Goal: Information Seeking & Learning: Learn about a topic

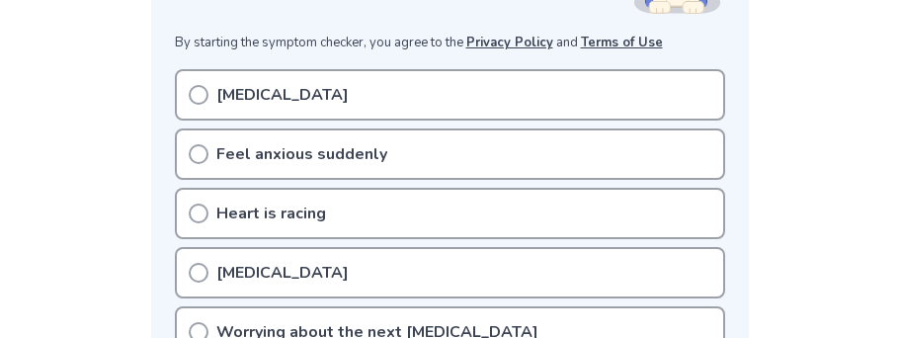
scroll to position [420, 0]
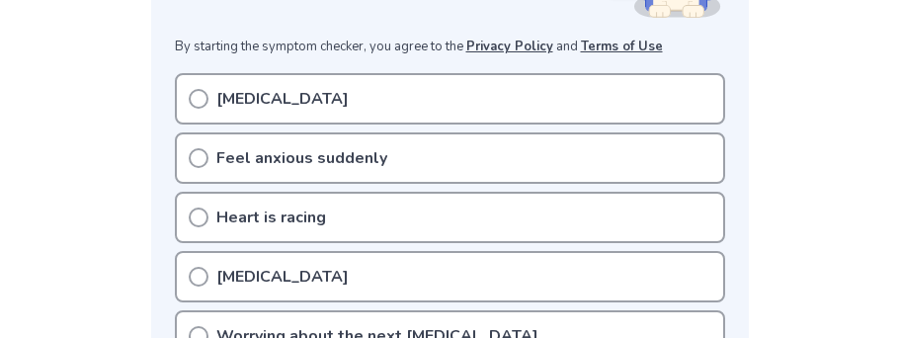
click at [312, 87] on p "[MEDICAL_DATA]" at bounding box center [282, 99] width 132 height 24
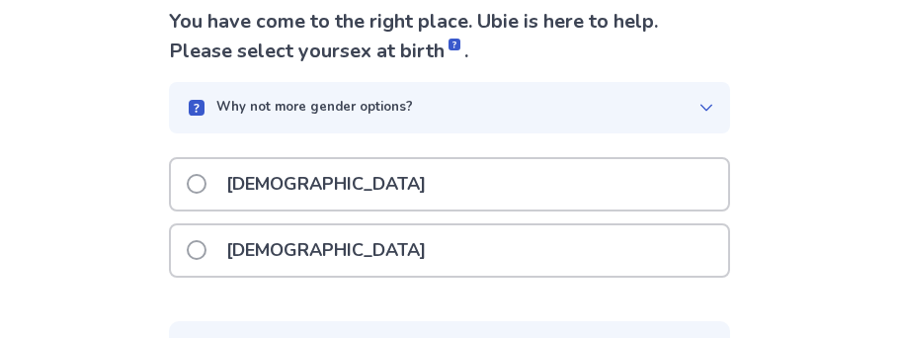
scroll to position [159, 0]
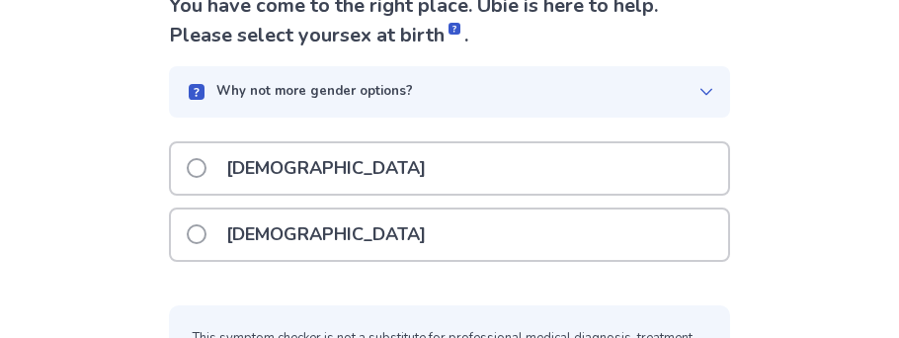
click at [206, 233] on span at bounding box center [197, 234] width 20 height 20
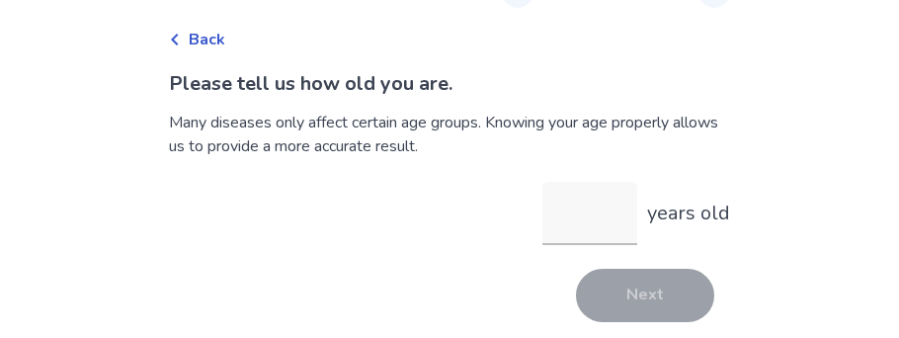
scroll to position [76, 0]
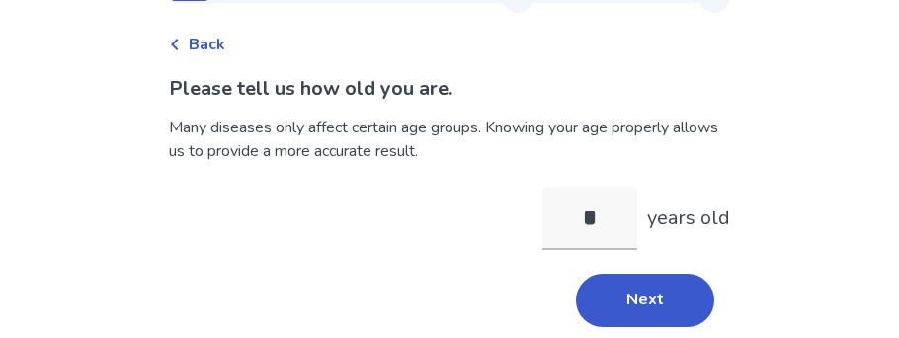
type input "**"
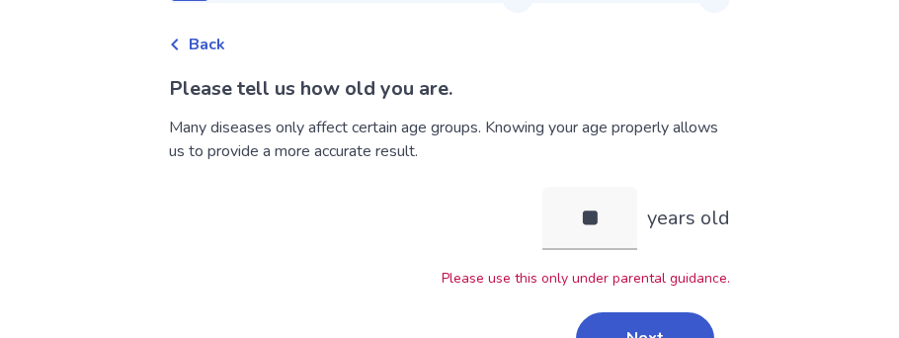
scroll to position [120, 0]
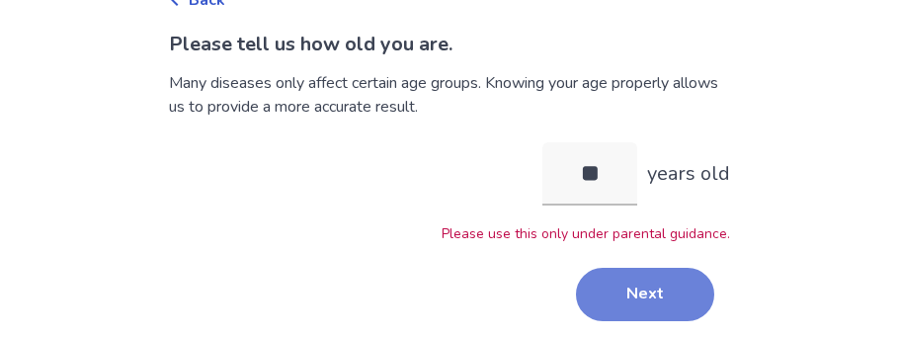
click at [635, 284] on button "Next" at bounding box center [645, 294] width 138 height 53
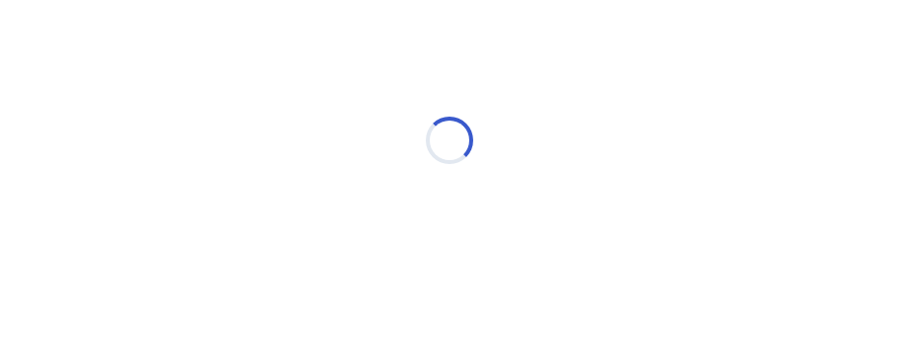
scroll to position [76, 0]
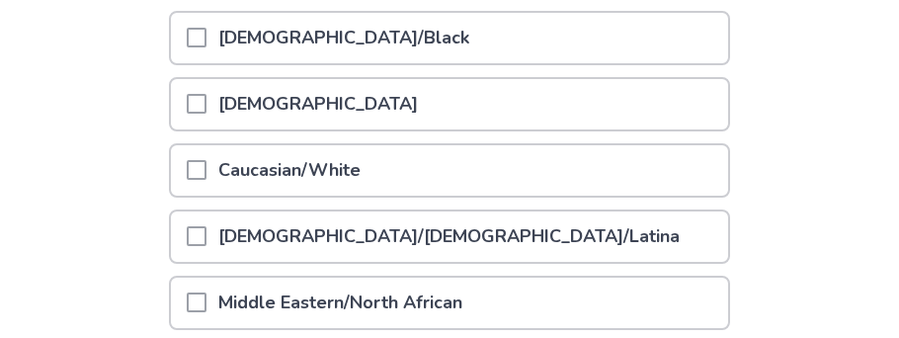
scroll to position [301, 0]
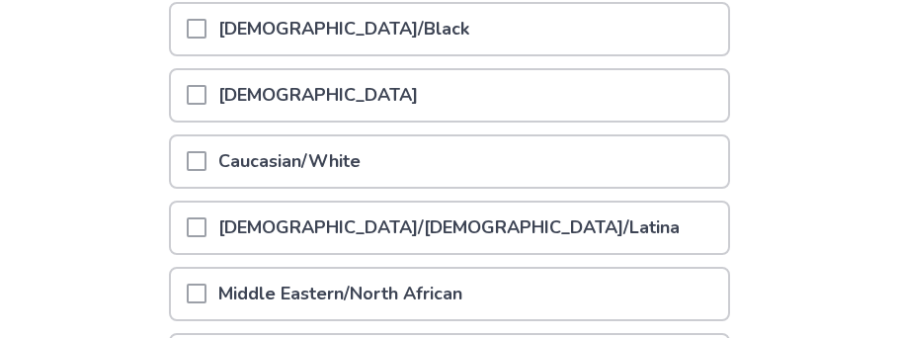
click at [321, 162] on p "Caucasian/White" at bounding box center [289, 161] width 166 height 50
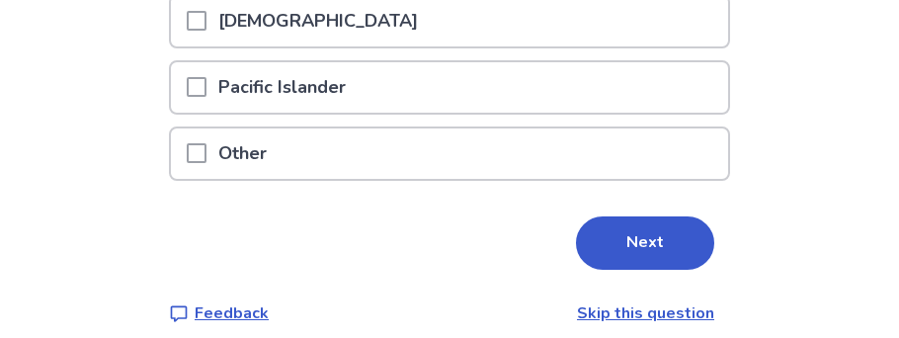
scroll to position [657, 0]
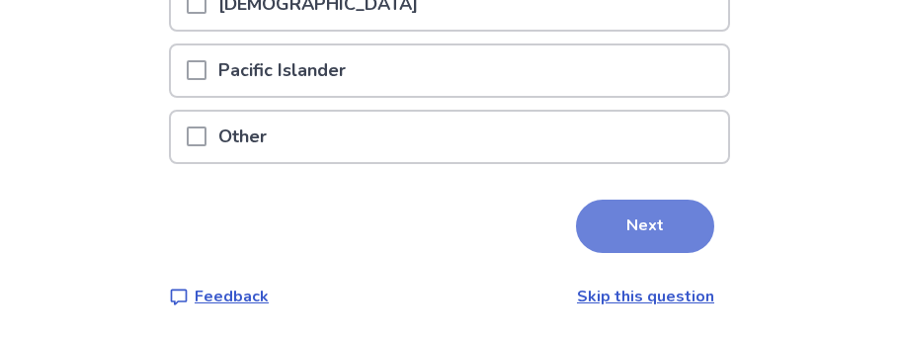
click at [661, 224] on button "Next" at bounding box center [645, 225] width 138 height 53
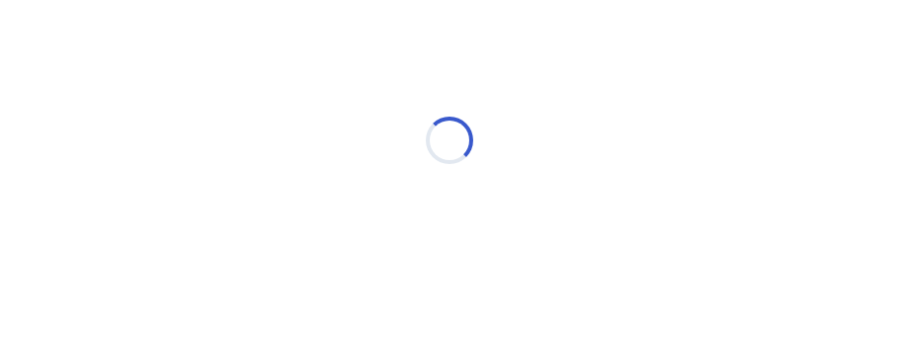
scroll to position [76, 0]
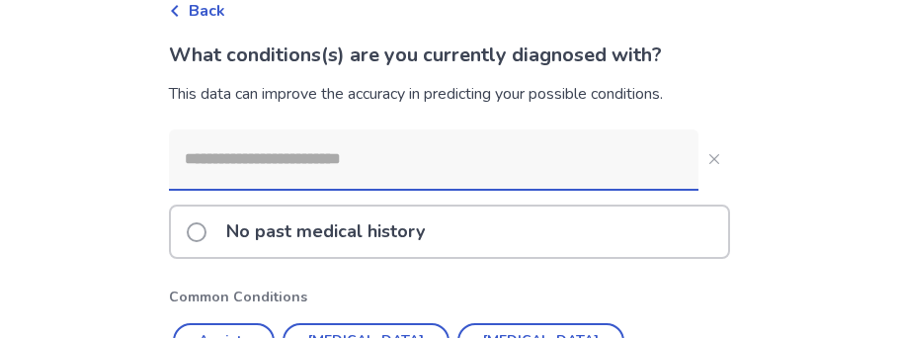
scroll to position [109, 0]
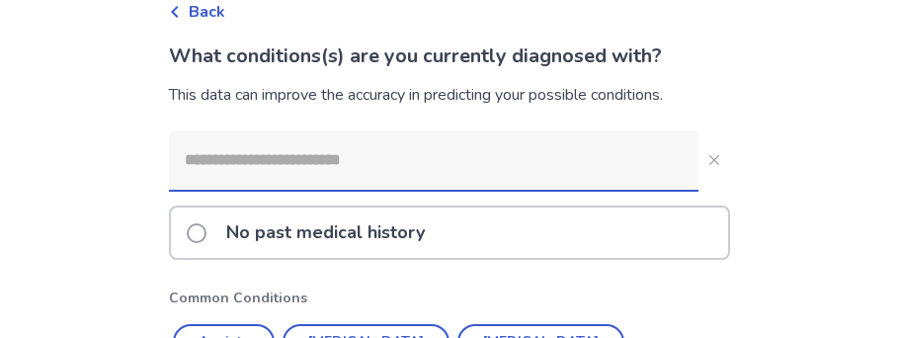
click at [348, 236] on p "No past medical history" at bounding box center [325, 232] width 222 height 50
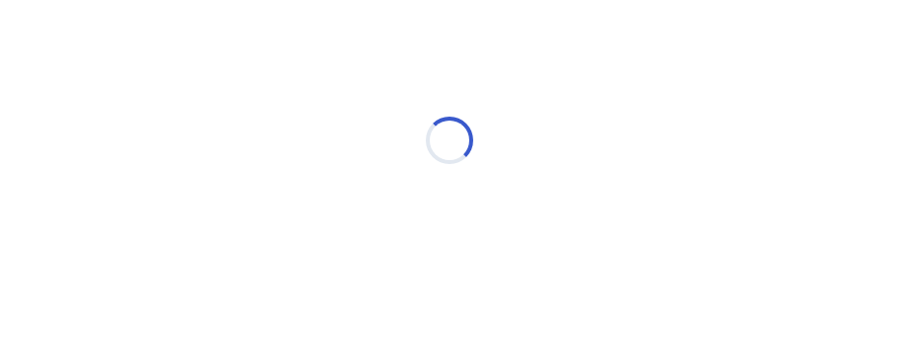
scroll to position [76, 0]
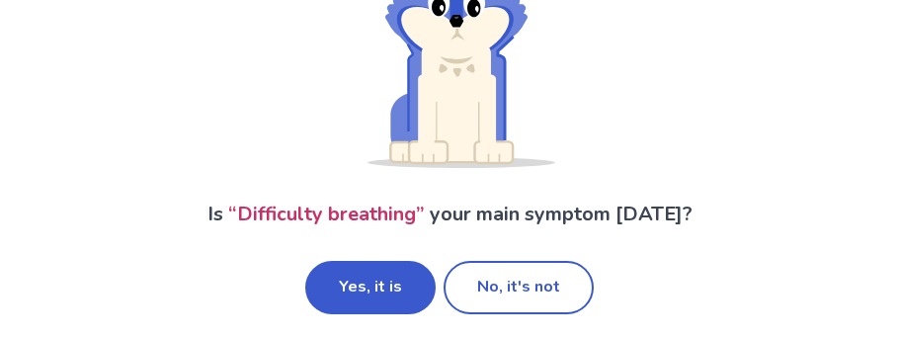
scroll to position [248, 0]
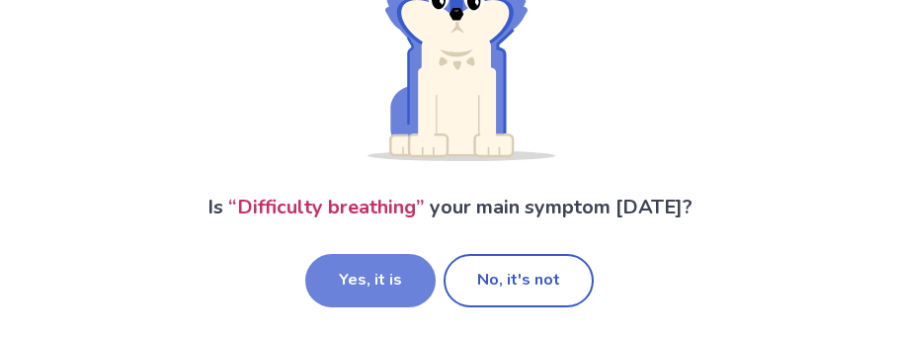
click at [409, 268] on button "Yes, it is" at bounding box center [370, 280] width 130 height 53
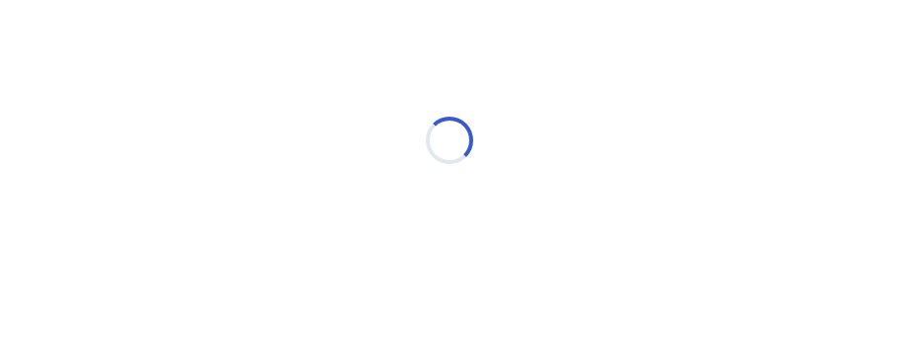
scroll to position [76, 0]
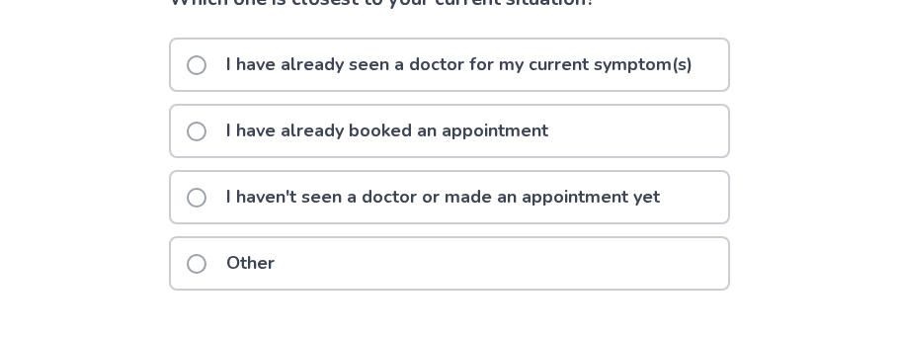
scroll to position [179, 0]
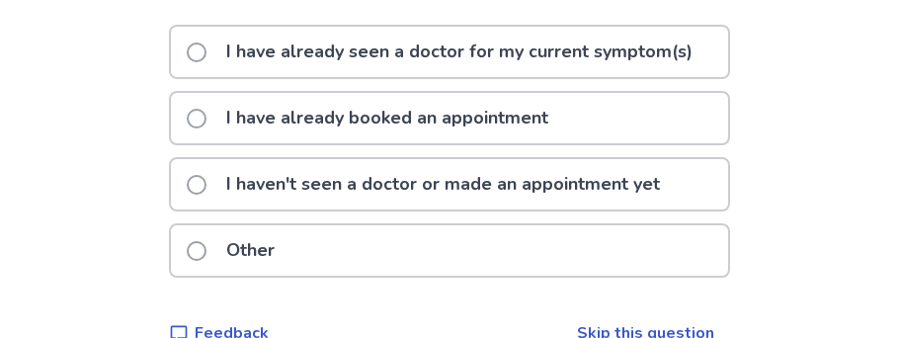
click at [204, 191] on span at bounding box center [197, 185] width 20 height 20
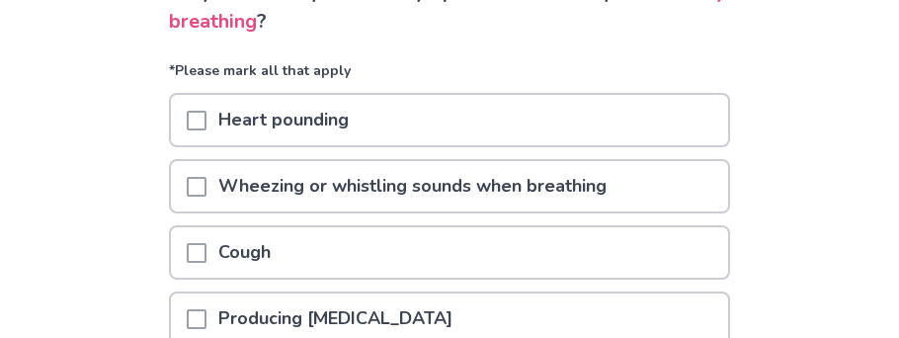
scroll to position [173, 0]
click at [589, 125] on div "Heart pounding" at bounding box center [449, 120] width 557 height 50
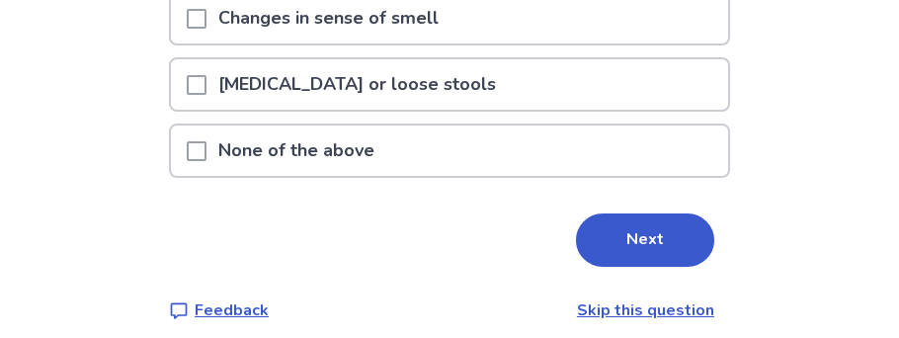
scroll to position [1005, 0]
